Goal: Use online tool/utility: Utilize a website feature to perform a specific function

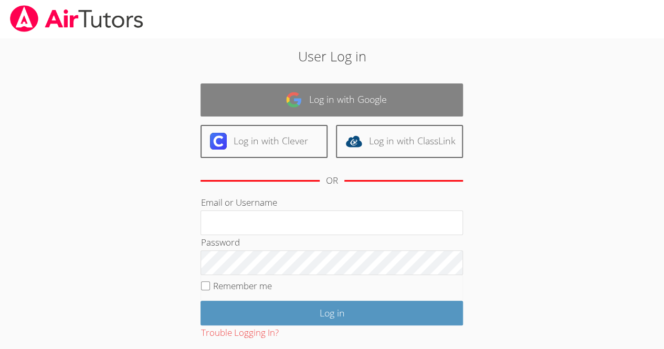
click at [412, 100] on link "Log in with Google" at bounding box center [332, 99] width 263 height 33
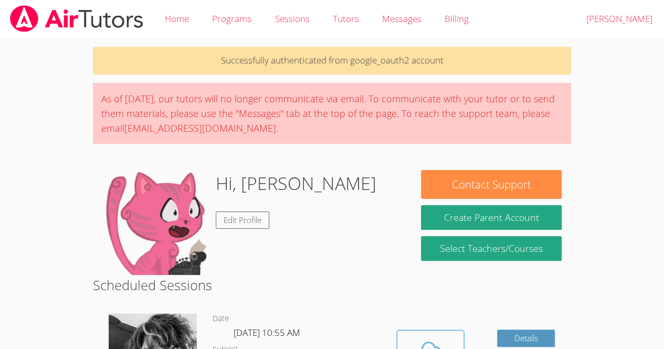
click at [430, 347] on icon at bounding box center [430, 351] width 29 height 29
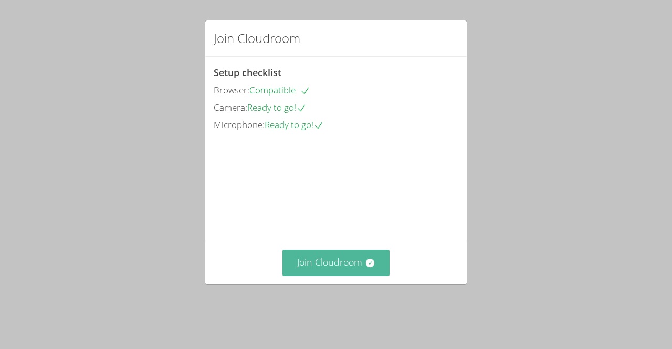
click at [341, 270] on button "Join Cloudroom" at bounding box center [337, 263] width 108 height 26
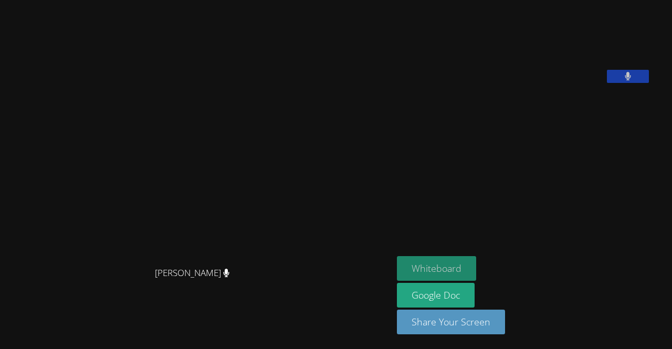
click at [441, 267] on button "Whiteboard" at bounding box center [436, 268] width 79 height 25
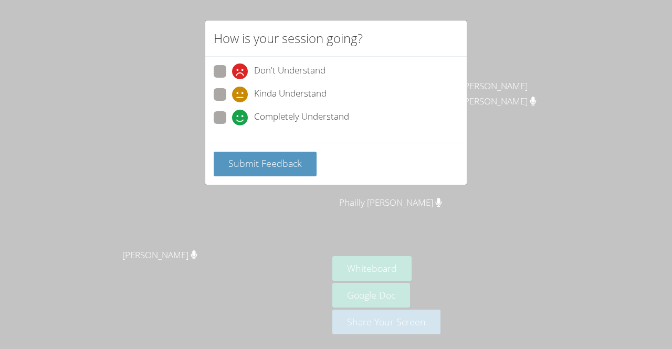
click at [232, 126] on span at bounding box center [232, 126] width 0 height 0
click at [232, 120] on input "Completely Understand" at bounding box center [236, 115] width 9 height 9
radio input "true"
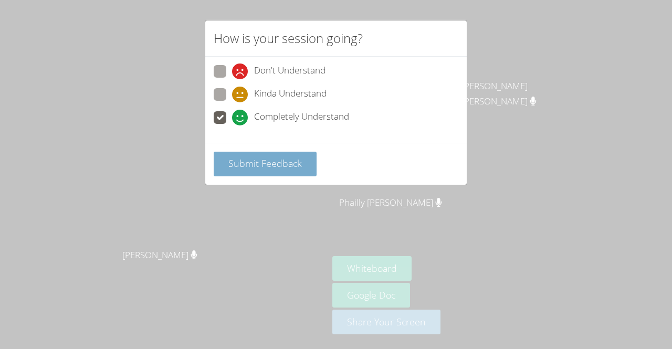
click at [277, 162] on span "Submit Feedback" at bounding box center [265, 163] width 74 height 13
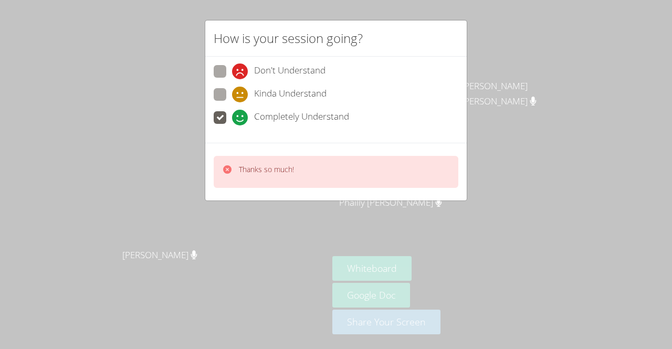
click at [292, 216] on div "How is your session going? Don't Understand Kinda Understand Completely Underst…" at bounding box center [336, 174] width 672 height 349
click at [287, 233] on div "How is your session going? Don't Understand Kinda Understand Completely Underst…" at bounding box center [336, 174] width 672 height 349
